Goal: Transaction & Acquisition: Purchase product/service

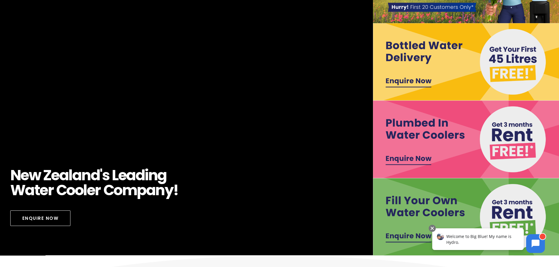
scroll to position [147, 0]
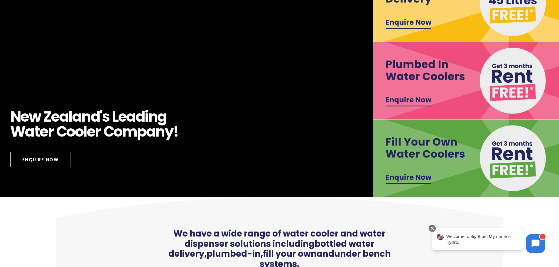
click at [408, 178] on img at bounding box center [466, 159] width 187 height 78
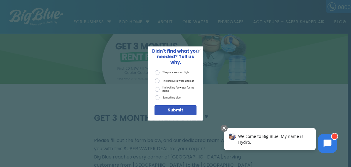
click at [166, 95] on label "Something else" at bounding box center [168, 97] width 26 height 5
click at [0, 0] on input "Something else" at bounding box center [0, 0] width 0 height 0
click at [197, 53] on span "X" at bounding box center [199, 51] width 4 height 6
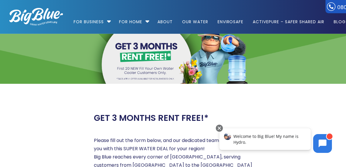
click at [269, 141] on div "Welcome to Big Blue! My name is Hydro." at bounding box center [266, 139] width 92 height 22
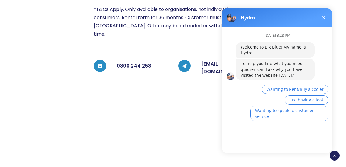
scroll to position [176, 0]
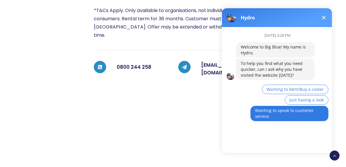
click at [282, 110] on span "Wanting to speak to customer service" at bounding box center [284, 112] width 59 height 11
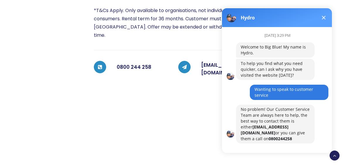
scroll to position [4, 0]
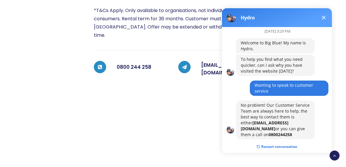
click at [278, 141] on button "Restart conversation" at bounding box center [277, 146] width 50 height 11
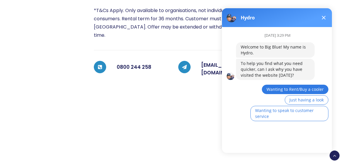
click at [311, 89] on span "Wanting to Rent/Buy a cooler" at bounding box center [295, 89] width 57 height 6
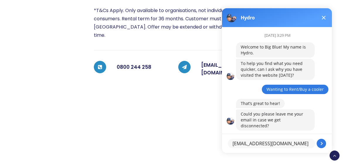
type textarea "ivy_rose_nz@hotmail.com"
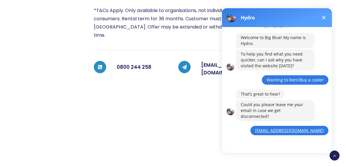
scroll to position [35, 0]
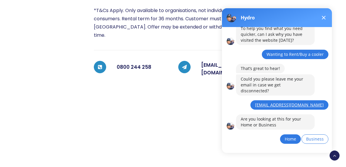
click at [289, 136] on span "Home" at bounding box center [290, 139] width 11 height 6
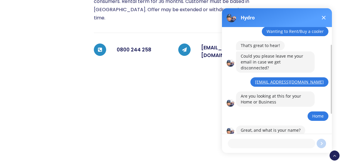
scroll to position [206, 0]
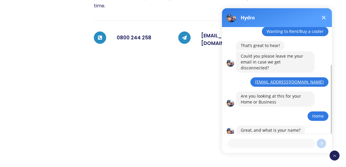
click at [276, 145] on textarea at bounding box center [271, 143] width 87 height 9
type textarea "Ivy"
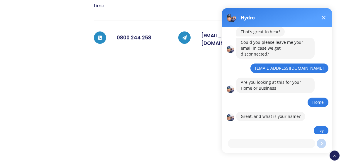
scroll to position [92, 0]
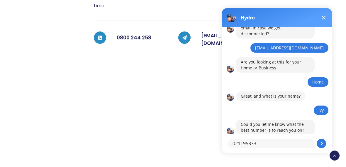
type textarea "0211953338"
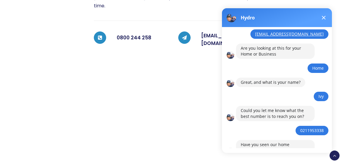
scroll to position [131, 0]
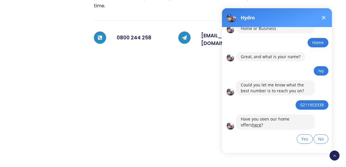
click at [252, 122] on link "here" at bounding box center [256, 125] width 9 height 6
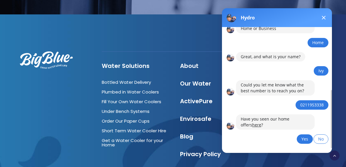
scroll to position [793, 0]
click at [302, 136] on span "Yes" at bounding box center [305, 139] width 7 height 6
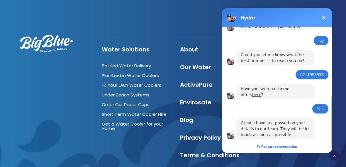
scroll to position [822, 0]
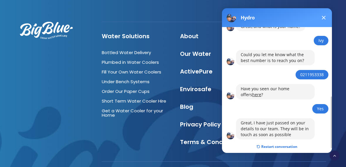
click at [325, 16] on button at bounding box center [324, 17] width 7 height 7
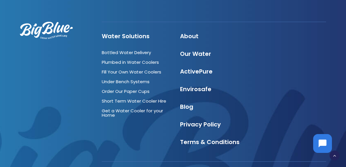
scroll to position [0, 0]
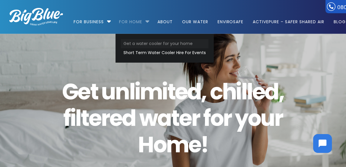
click at [135, 43] on link "Get a water cooler for your home" at bounding box center [165, 43] width 88 height 9
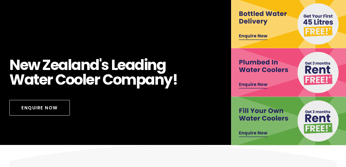
scroll to position [88, 0]
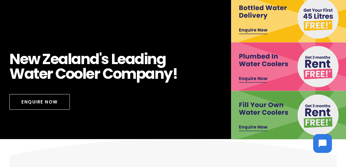
click at [286, 51] on img at bounding box center [289, 66] width 116 height 48
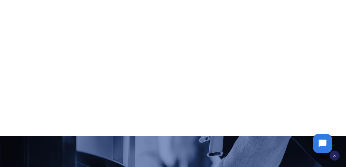
scroll to position [470, 0]
